Goal: Complete application form

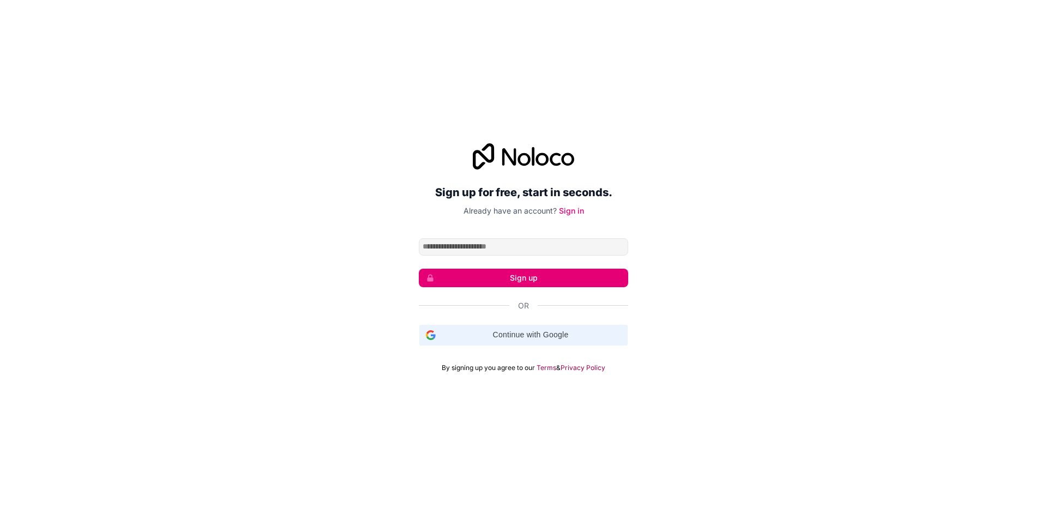
click at [490, 331] on span "Continue with Google" at bounding box center [530, 334] width 181 height 11
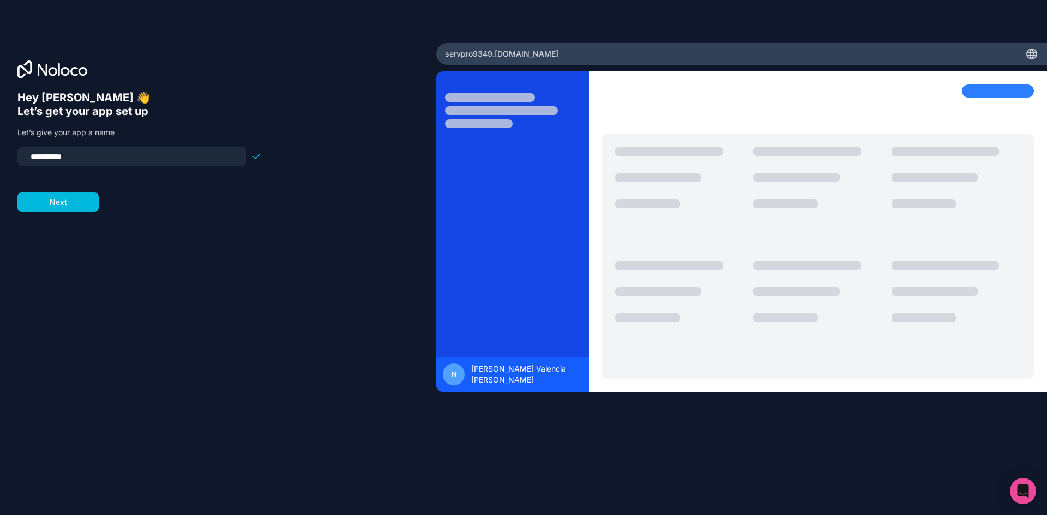
click at [58, 195] on button "Next" at bounding box center [57, 203] width 81 height 20
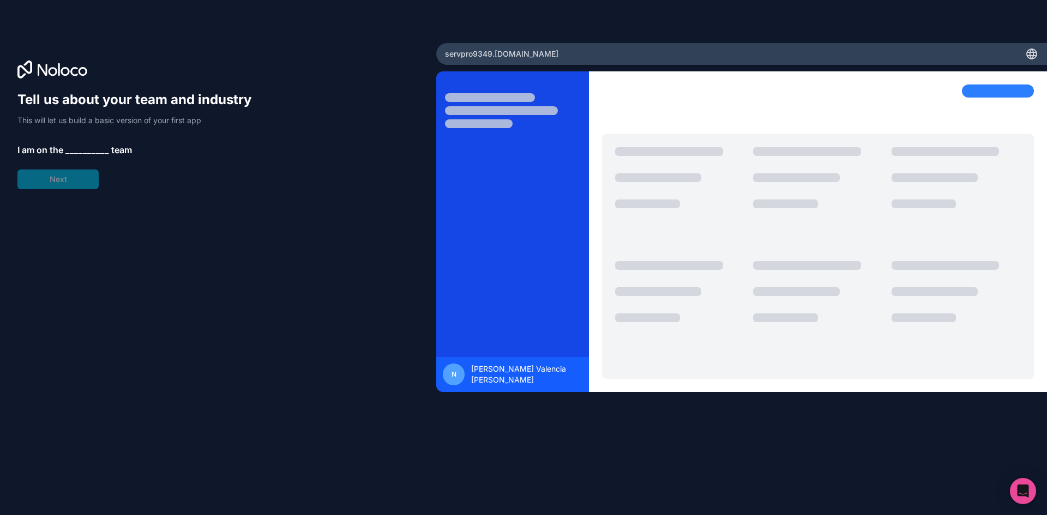
click at [76, 151] on span "__________" at bounding box center [87, 149] width 44 height 13
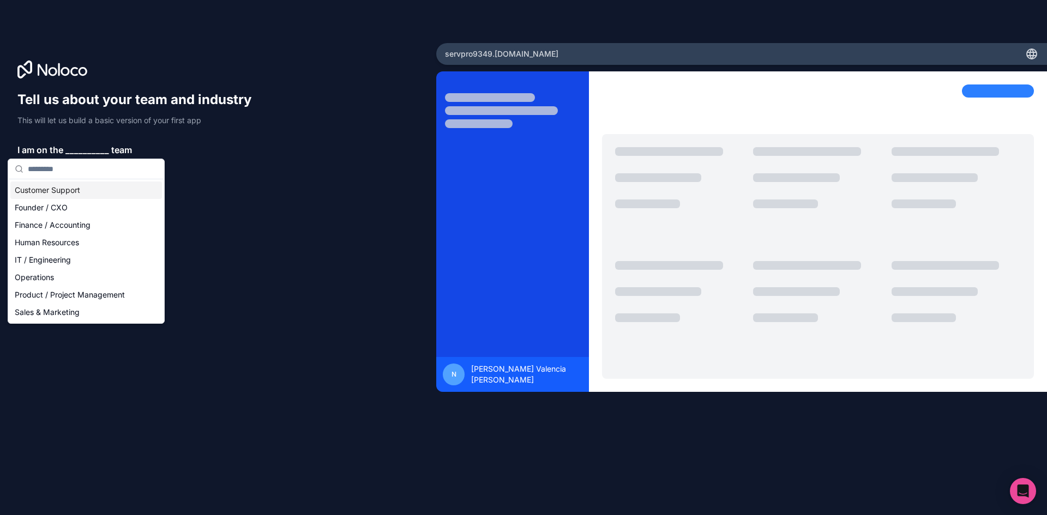
click at [66, 190] on div "Customer Support" at bounding box center [86, 190] width 152 height 17
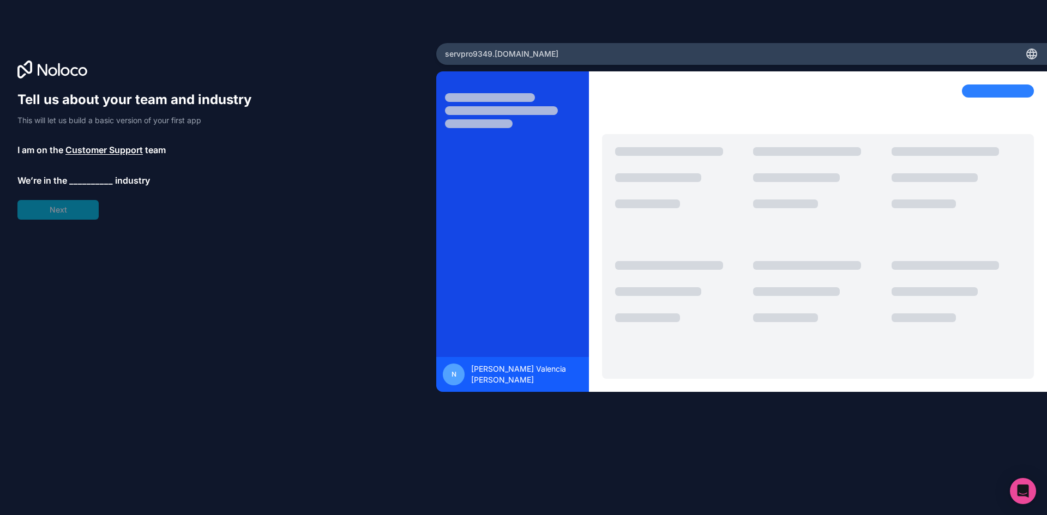
click at [80, 181] on span "__________" at bounding box center [91, 180] width 44 height 13
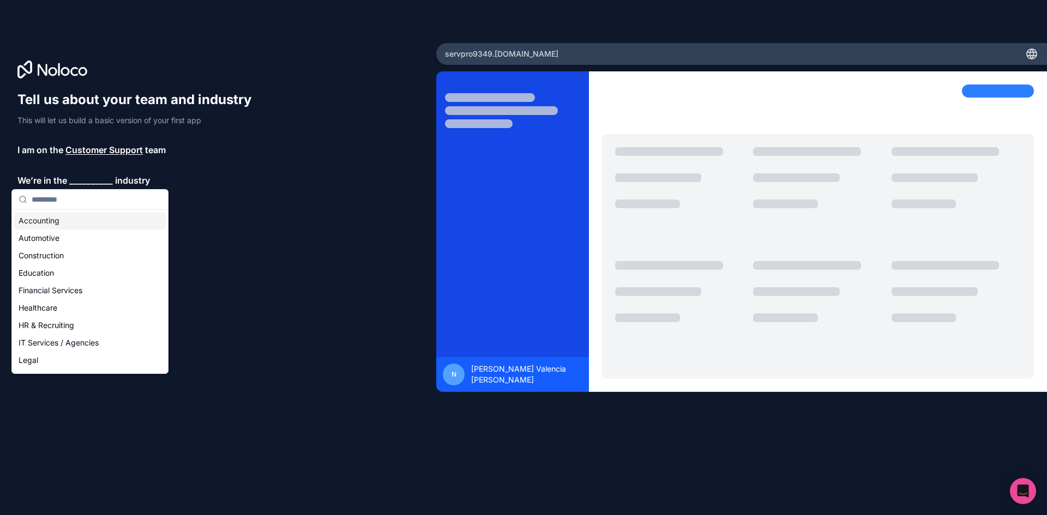
click at [224, 220] on div "Tell us about your team and industry This will let us build a basic version of …" at bounding box center [217, 273] width 401 height 364
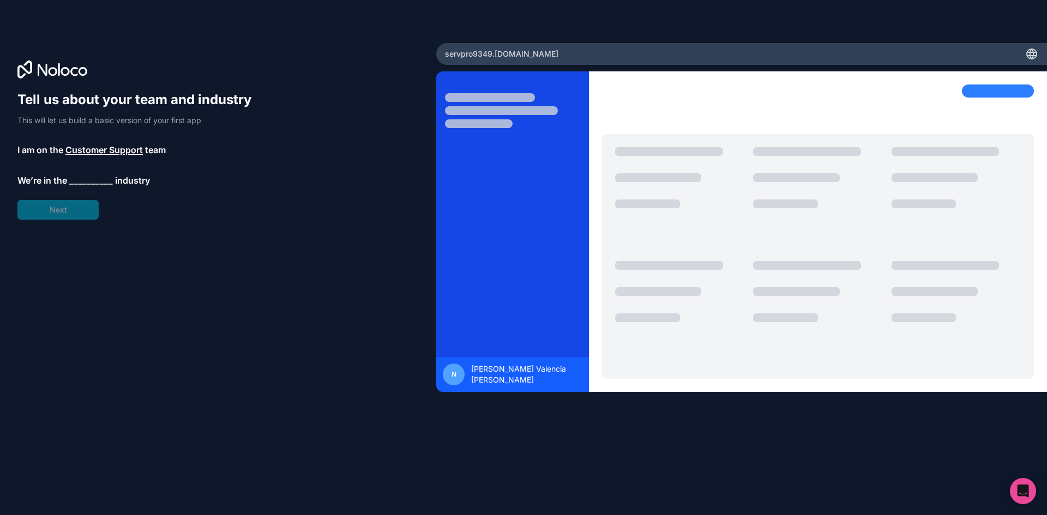
click at [95, 182] on span "__________" at bounding box center [91, 180] width 44 height 13
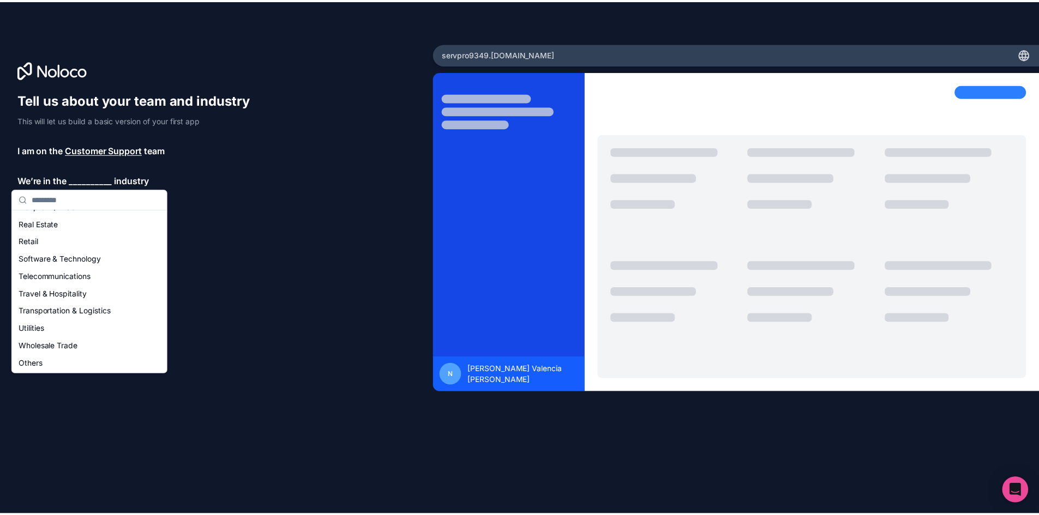
scroll to position [225, 0]
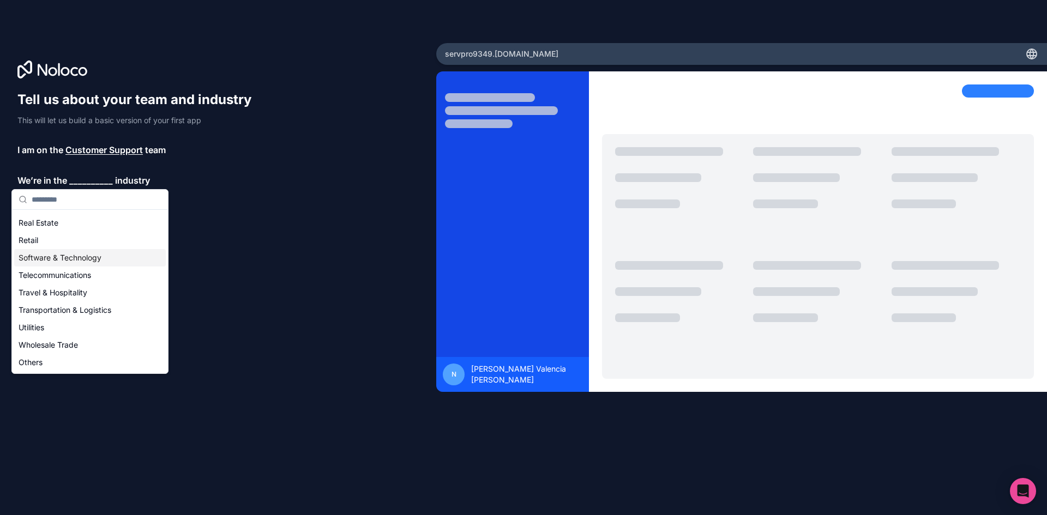
click at [71, 256] on div "Software & Technology" at bounding box center [90, 257] width 152 height 17
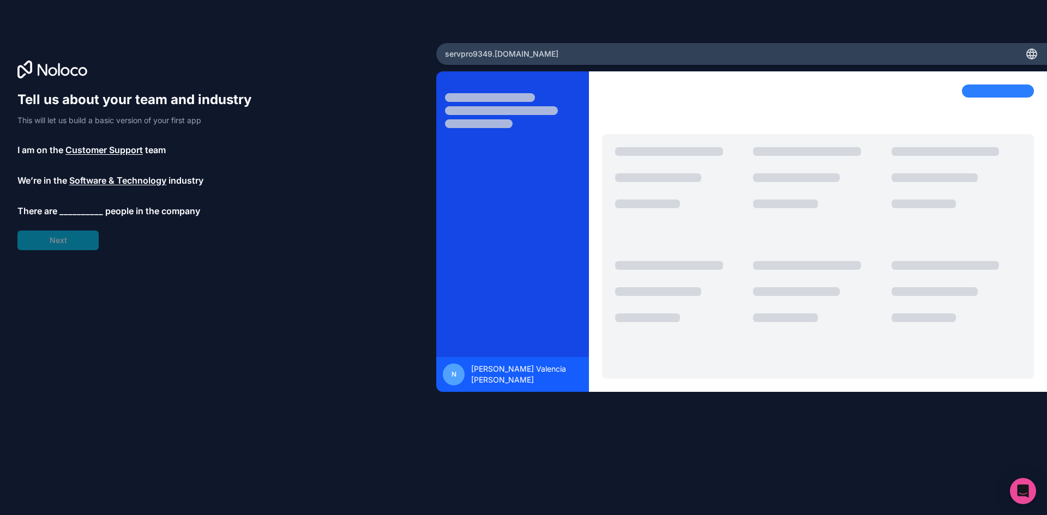
click at [82, 208] on span "__________" at bounding box center [81, 211] width 44 height 13
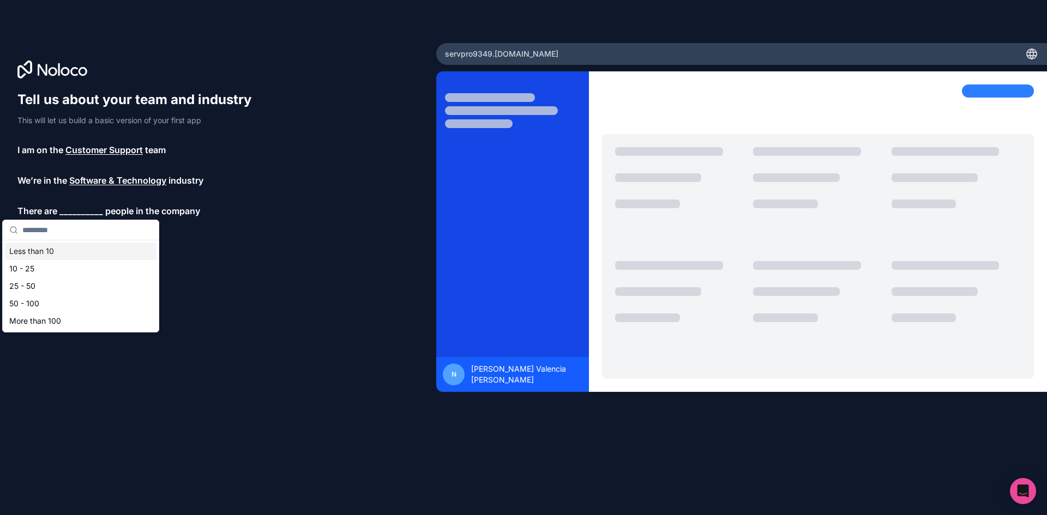
click at [34, 251] on div "Less than 10" at bounding box center [81, 251] width 152 height 17
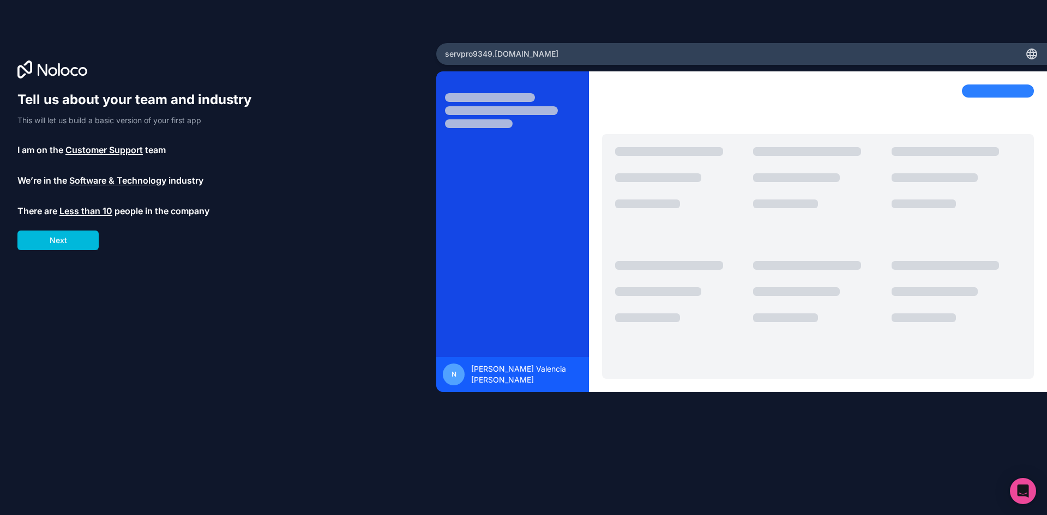
click at [61, 244] on button "Next" at bounding box center [57, 241] width 81 height 20
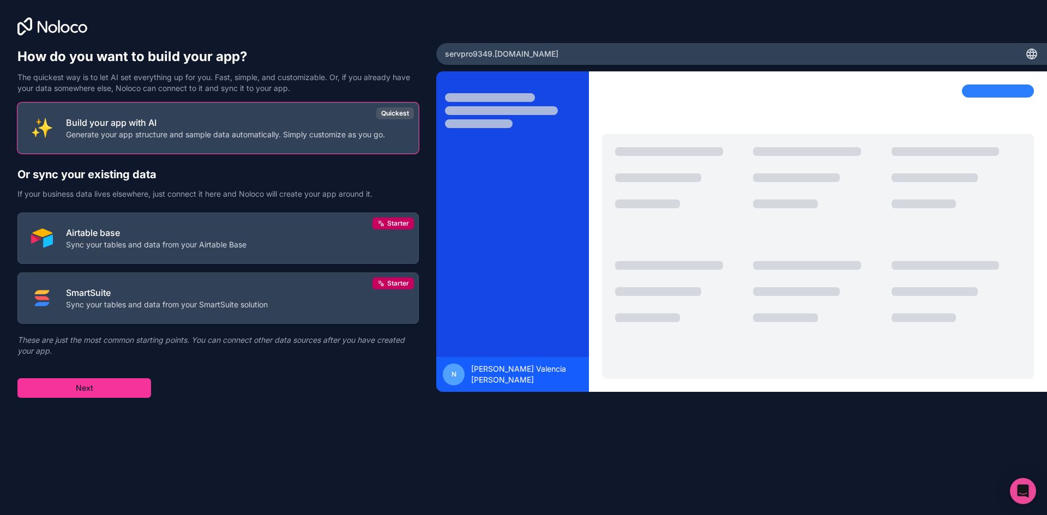
click at [262, 238] on button "Airtable base Sync your tables and data from your Airtable Base Starter" at bounding box center [217, 238] width 401 height 51
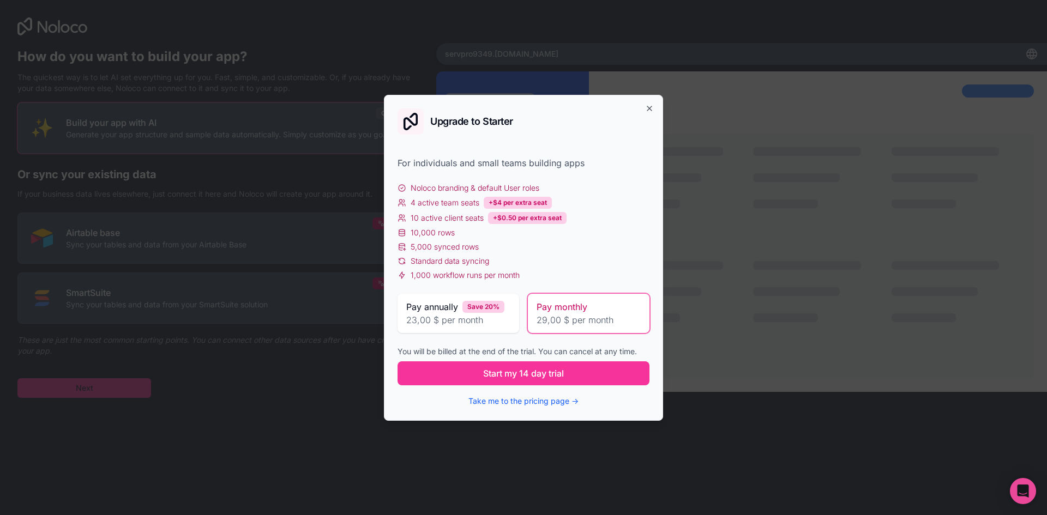
click at [541, 396] on button "Take me to the pricing page →" at bounding box center [524, 401] width 110 height 11
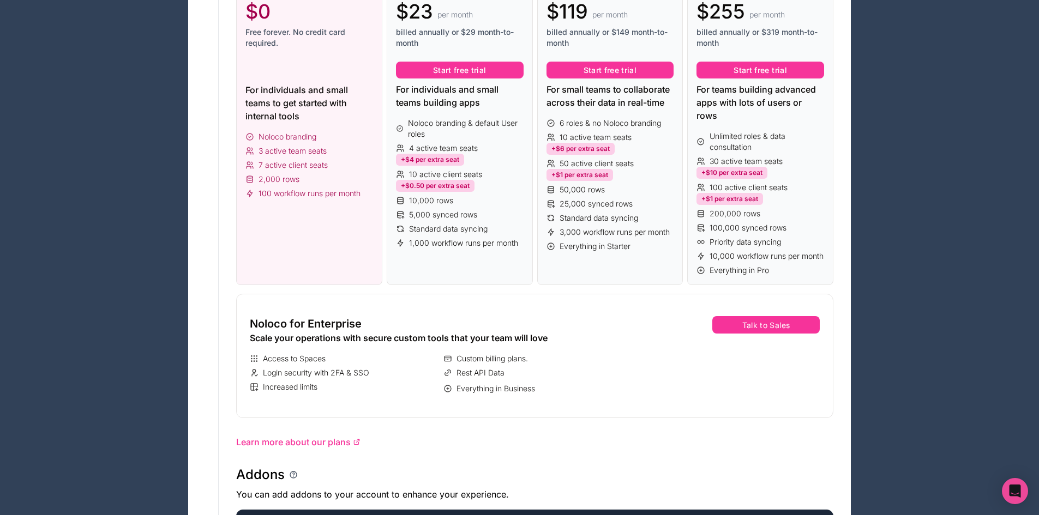
scroll to position [273, 0]
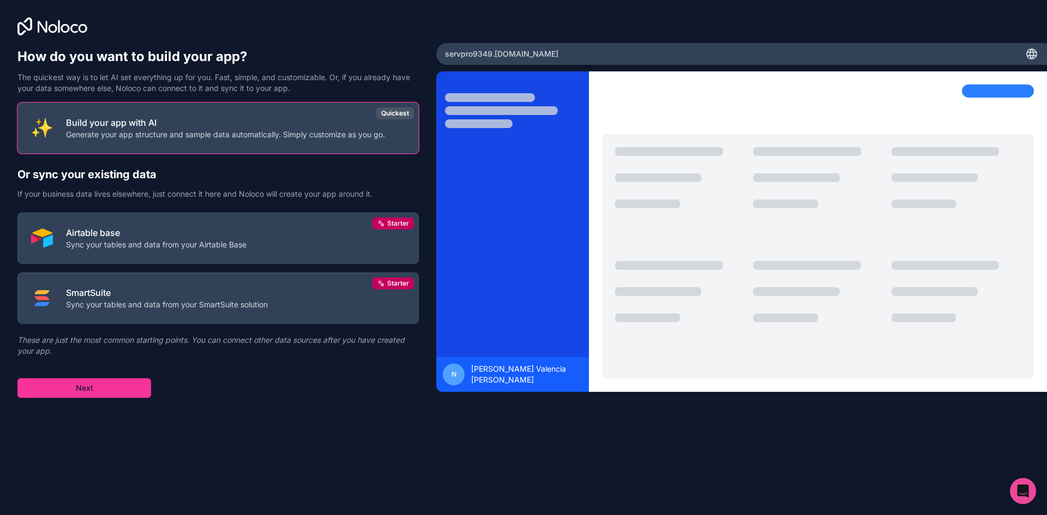
click at [115, 391] on button "Next" at bounding box center [84, 389] width 134 height 20
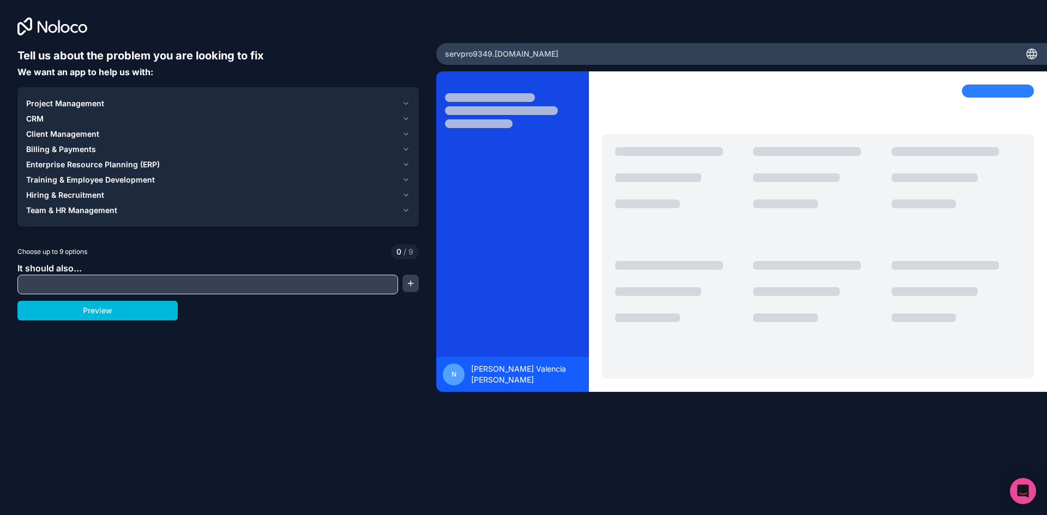
click at [405, 115] on icon "button" at bounding box center [406, 119] width 8 height 9
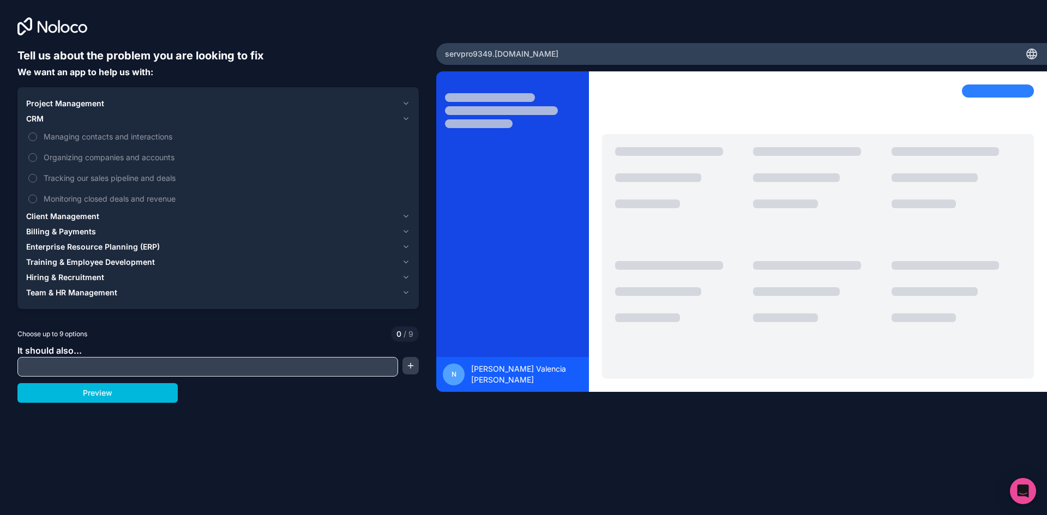
click at [36, 135] on button "Managing contacts and interactions" at bounding box center [32, 137] width 9 height 9
click at [34, 136] on button "Managing contacts and interactions" at bounding box center [32, 137] width 9 height 9
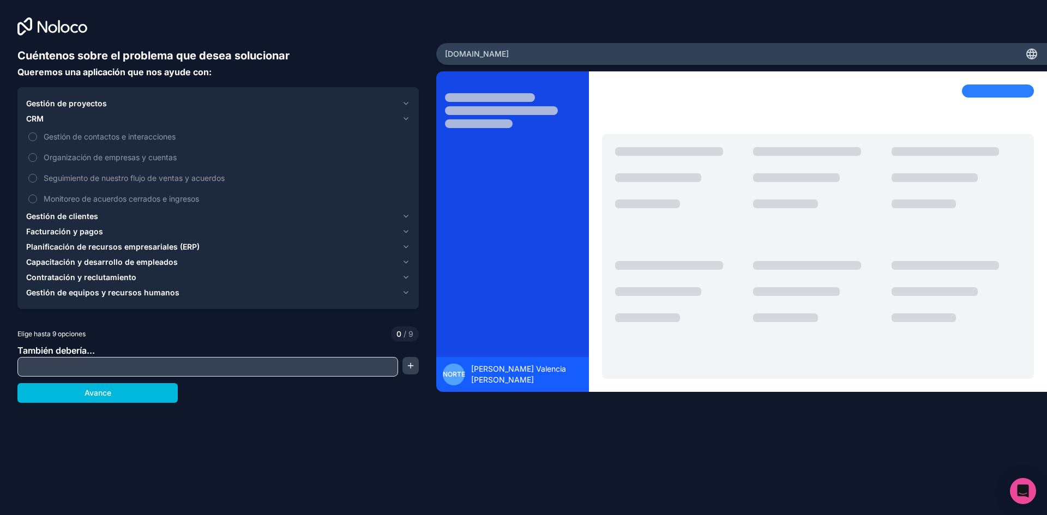
click at [405, 118] on icon "button" at bounding box center [406, 119] width 8 height 9
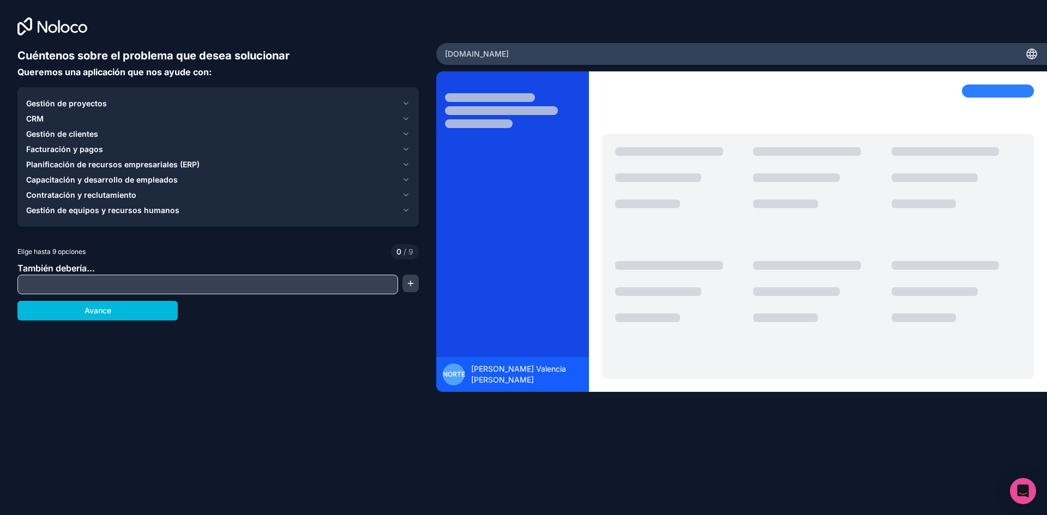
click at [405, 118] on icon "button" at bounding box center [406, 119] width 8 height 9
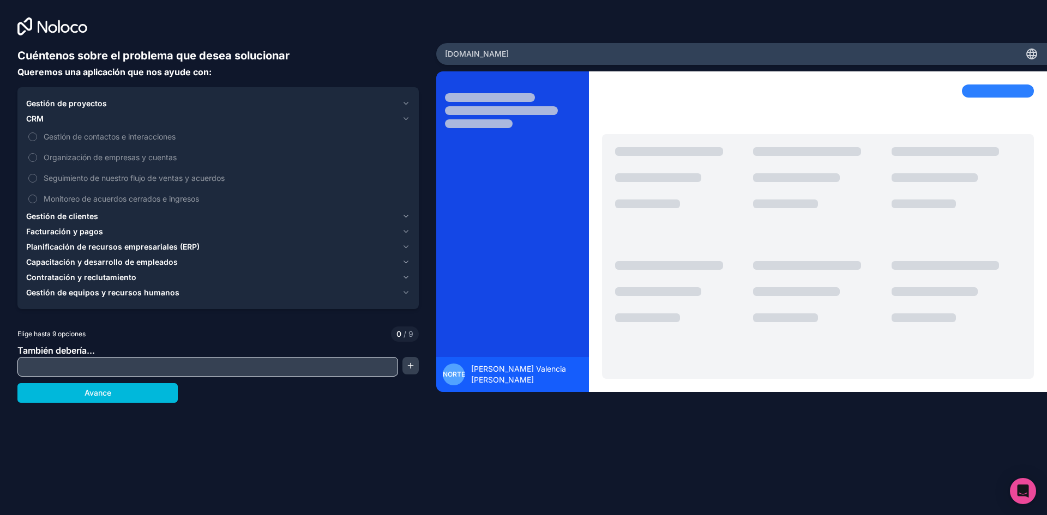
click at [33, 136] on button "Gestión de contactos e interacciones" at bounding box center [32, 137] width 9 height 9
click at [30, 137] on button "Gestión de contactos e interacciones" at bounding box center [32, 137] width 9 height 9
drag, startPoint x: 35, startPoint y: 135, endPoint x: 287, endPoint y: 124, distance: 251.7
click at [36, 135] on button "Gestión de contactos e interacciones" at bounding box center [32, 137] width 9 height 9
click at [408, 118] on icon "button" at bounding box center [406, 119] width 4 height 2
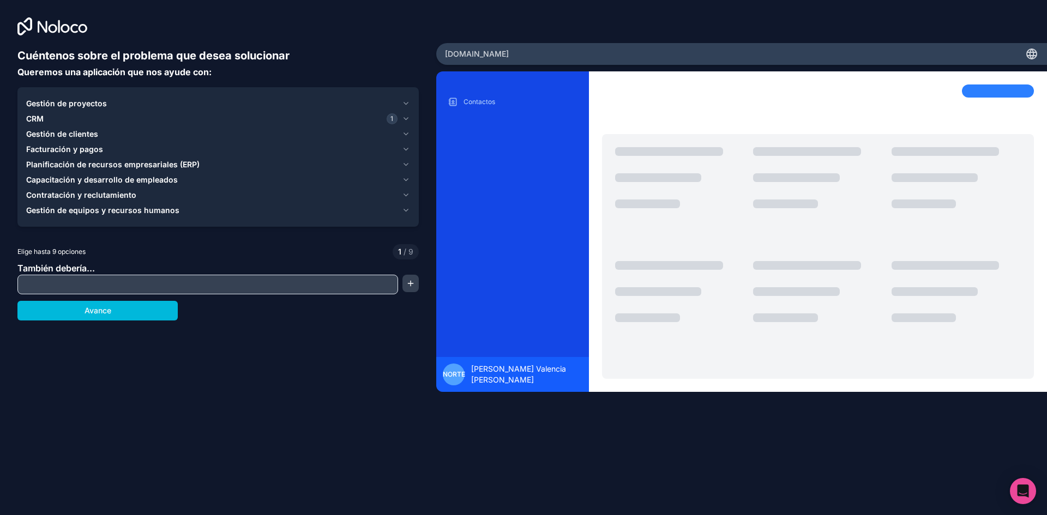
click at [406, 134] on icon "button" at bounding box center [406, 134] width 8 height 9
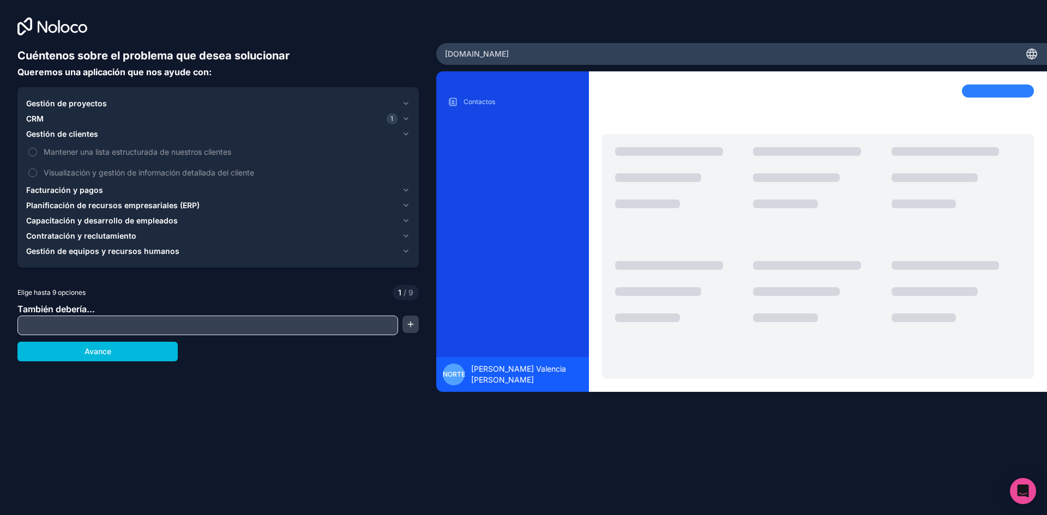
click at [38, 152] on label "Mantener una lista estructurada de nuestros clientes" at bounding box center [218, 152] width 384 height 20
click at [37, 152] on button "Mantener una lista estructurada de nuestros clientes" at bounding box center [32, 152] width 9 height 9
click at [33, 170] on button "Visualización y gestión de información detallada del cliente" at bounding box center [32, 173] width 9 height 9
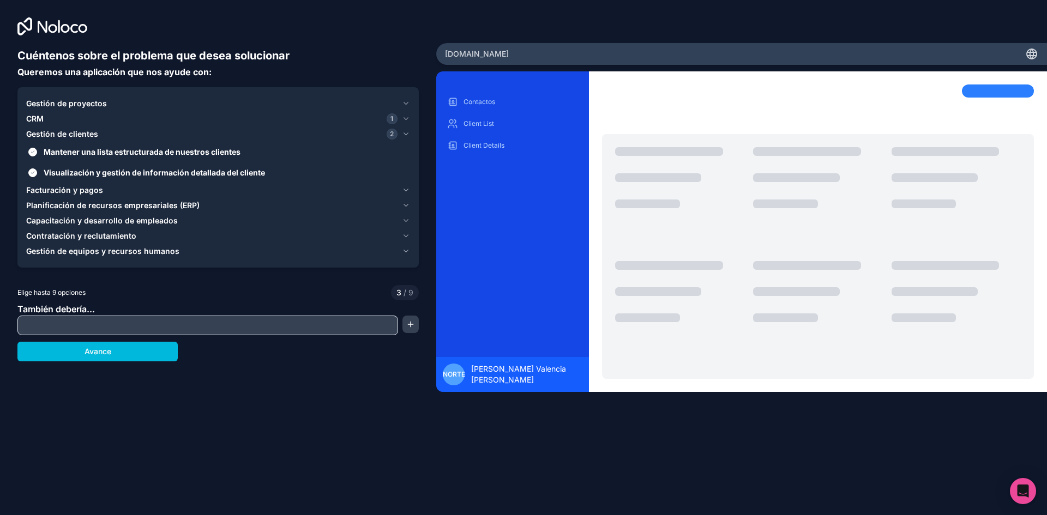
click at [316, 223] on div "Capacitación y desarrollo de empleados" at bounding box center [211, 220] width 371 height 11
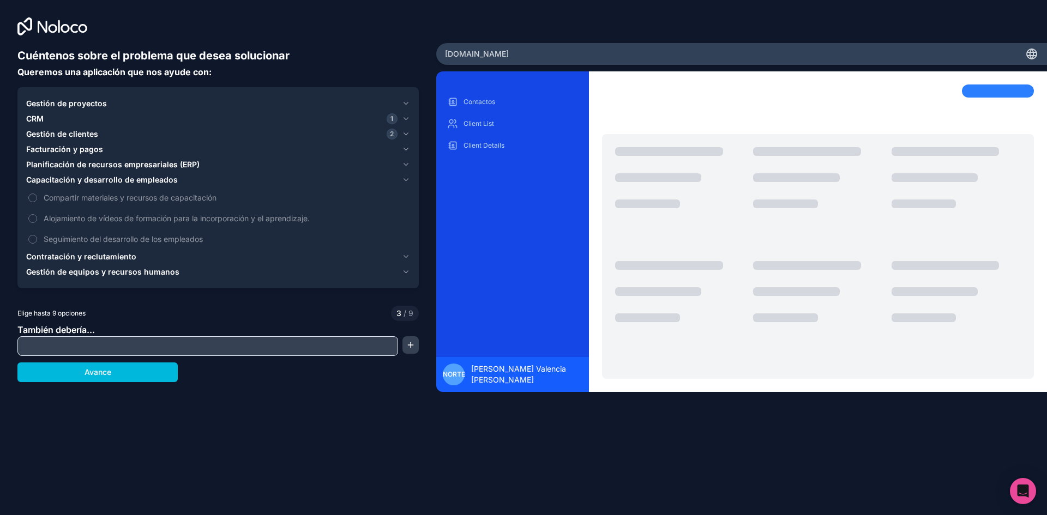
click at [31, 237] on button "Seguimiento del desarrollo de los empleados" at bounding box center [32, 239] width 9 height 9
click at [398, 276] on button "Gestión de equipos y recursos humanos" at bounding box center [218, 272] width 384 height 15
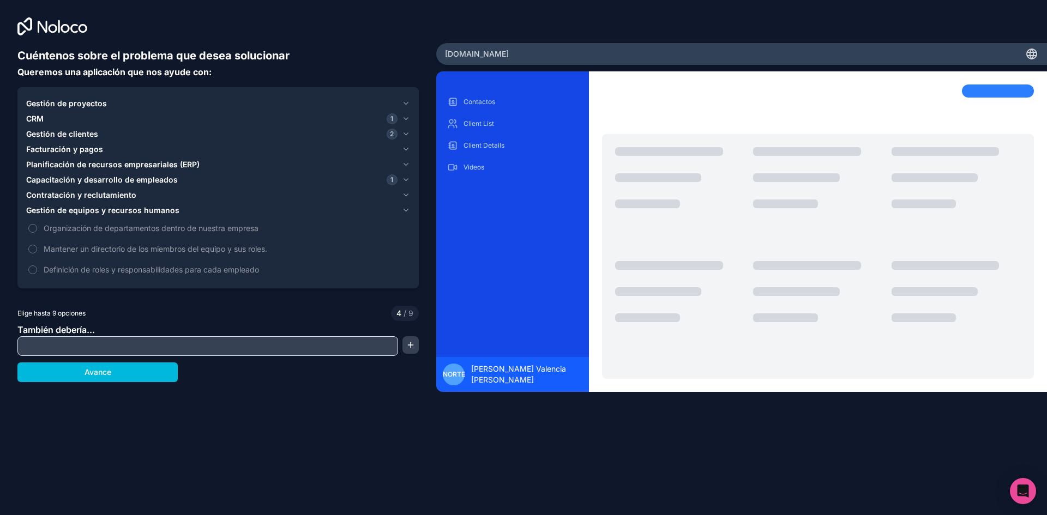
click at [25, 225] on div "Gestión de proyectos CRM 1 Gestión de clientes 2 Facturación y pagos Planificac…" at bounding box center [217, 187] width 401 height 201
click at [30, 269] on button "Definición de roles y responsabilidades para cada empleado" at bounding box center [32, 270] width 9 height 9
click at [133, 343] on input "text" at bounding box center [207, 346] width 375 height 15
click at [165, 369] on button "Avance" at bounding box center [97, 373] width 160 height 20
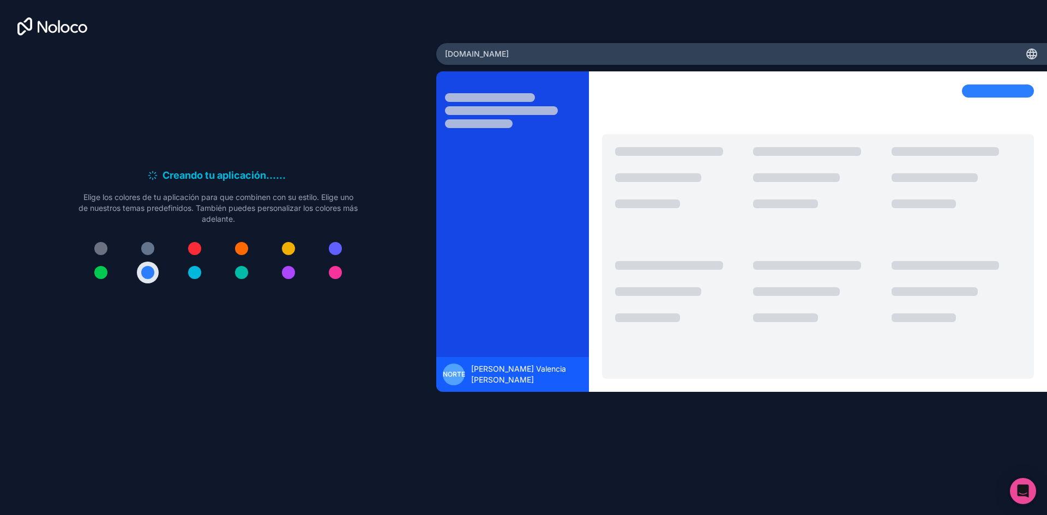
click at [332, 245] on div at bounding box center [335, 248] width 13 height 13
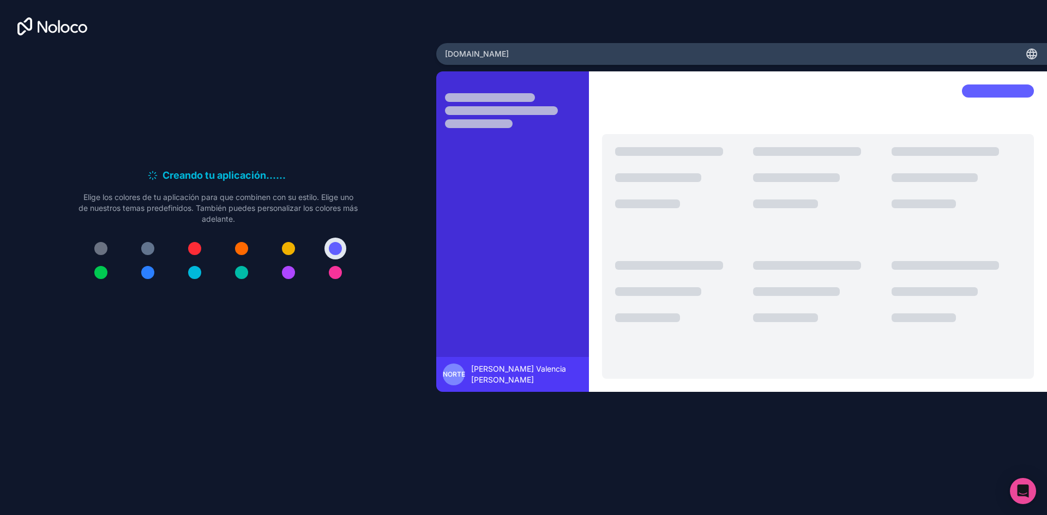
click at [93, 271] on button at bounding box center [101, 273] width 22 height 22
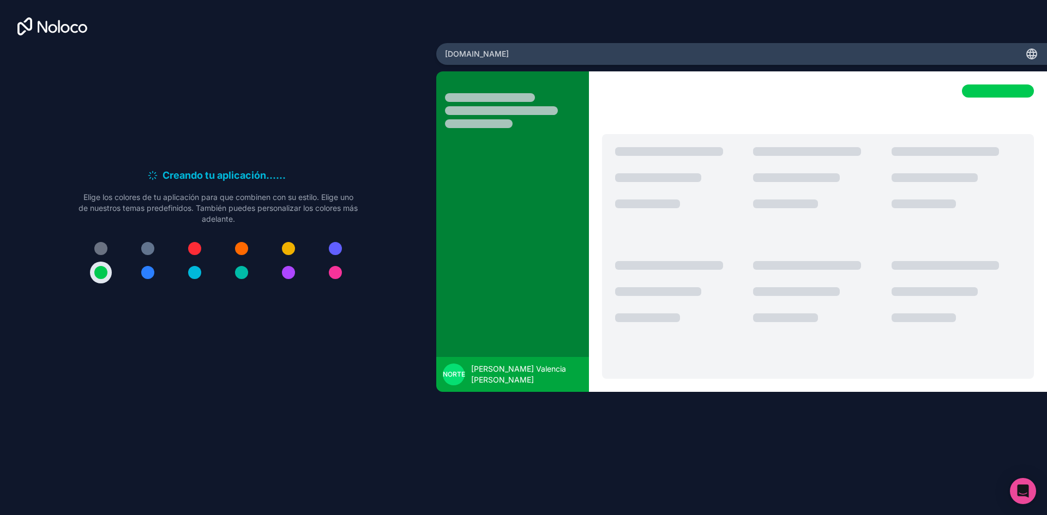
click at [334, 253] on div at bounding box center [335, 248] width 13 height 13
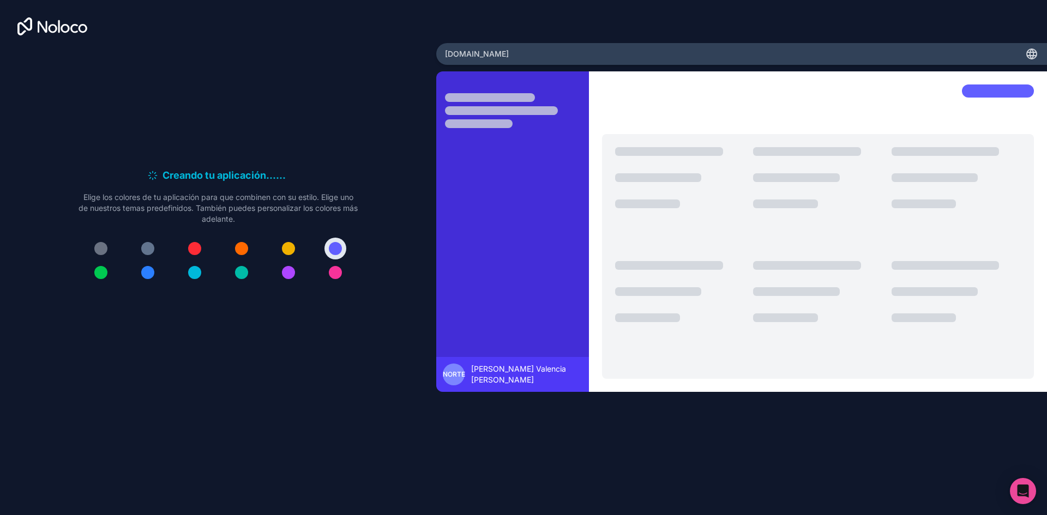
click at [150, 243] on div at bounding box center [147, 248] width 13 height 13
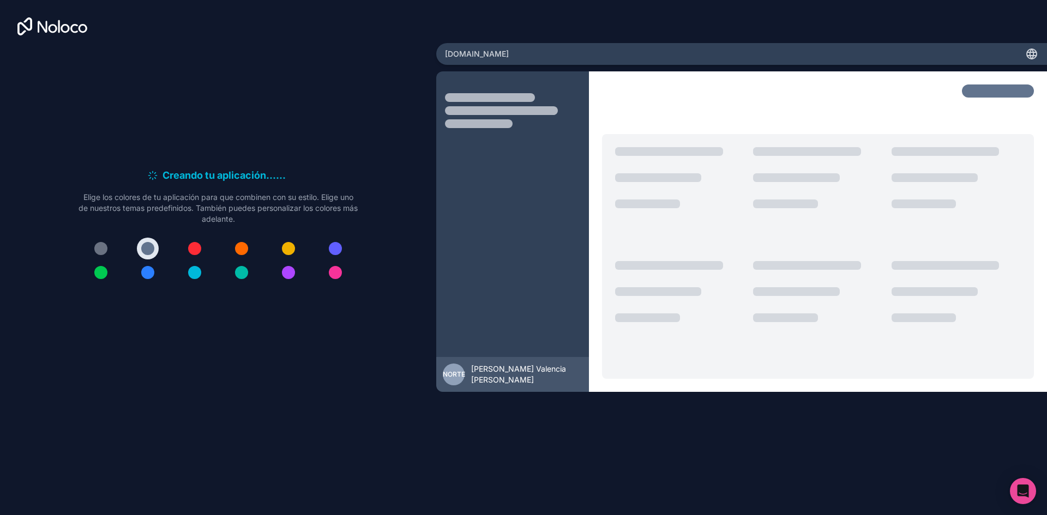
click at [145, 273] on div at bounding box center [147, 272] width 13 height 13
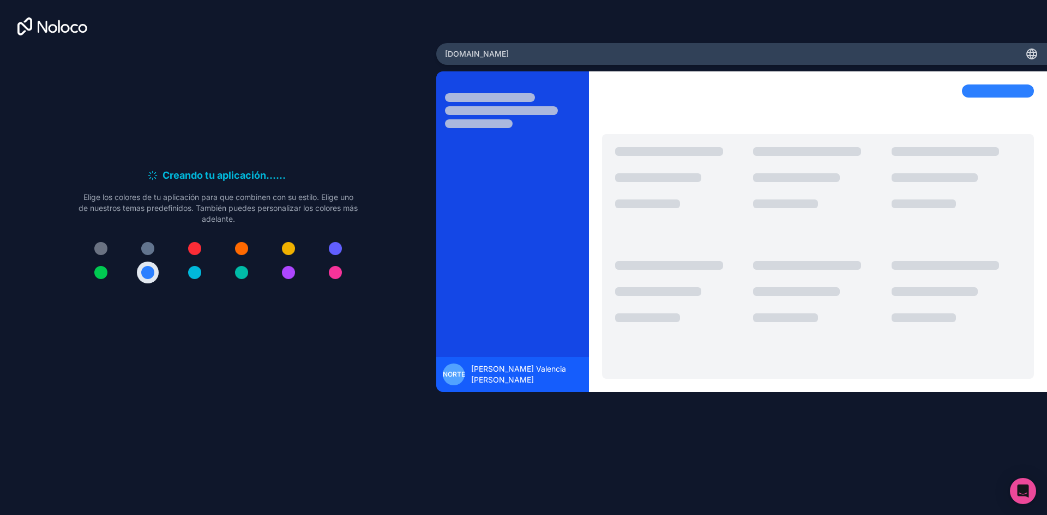
click at [196, 247] on div at bounding box center [194, 248] width 13 height 13
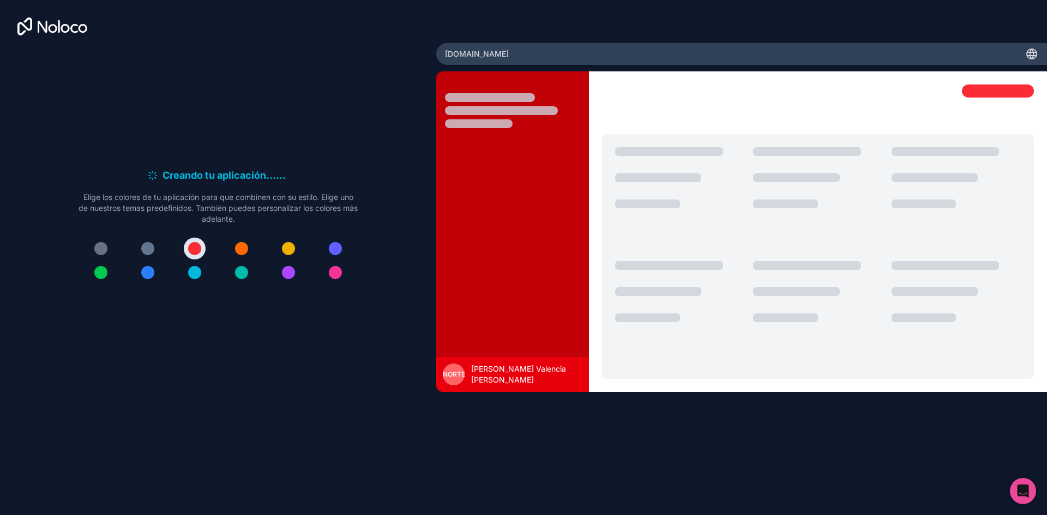
click at [278, 269] on button at bounding box center [289, 273] width 22 height 22
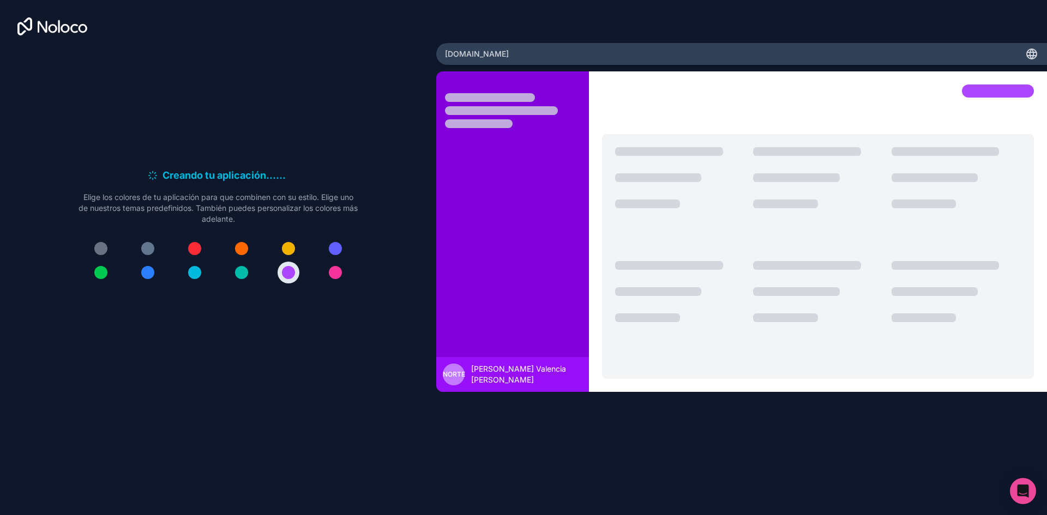
click at [338, 248] on div at bounding box center [335, 248] width 13 height 13
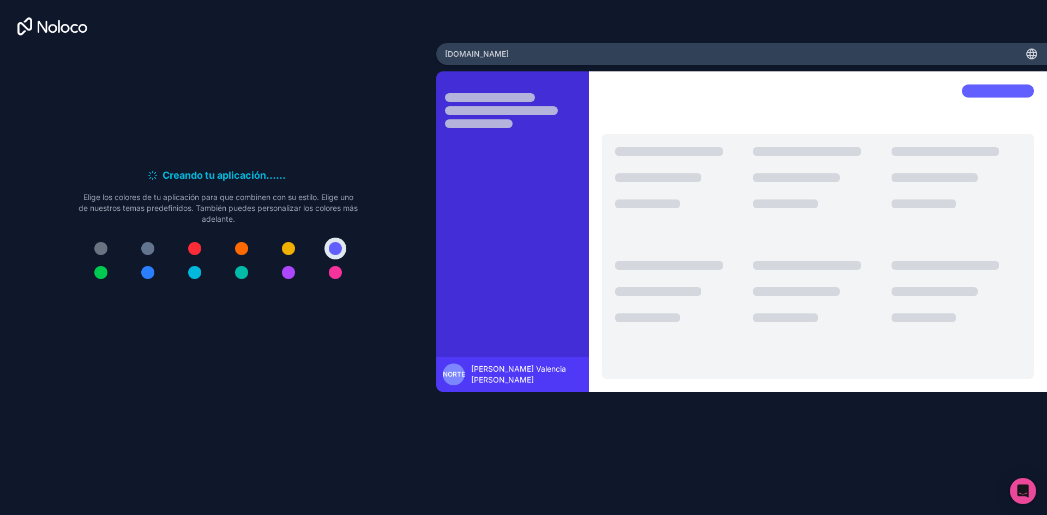
click at [291, 273] on div at bounding box center [288, 272] width 13 height 13
